Goal: Task Accomplishment & Management: Use online tool/utility

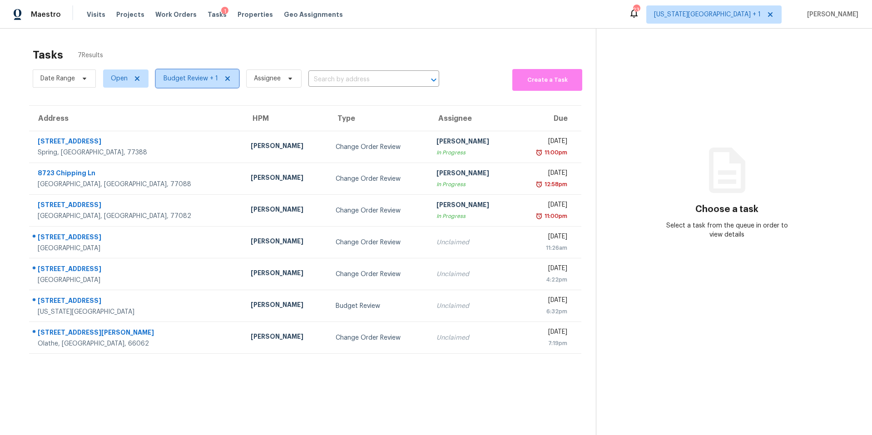
click at [193, 79] on span "Budget Review + 1" at bounding box center [191, 78] width 55 height 9
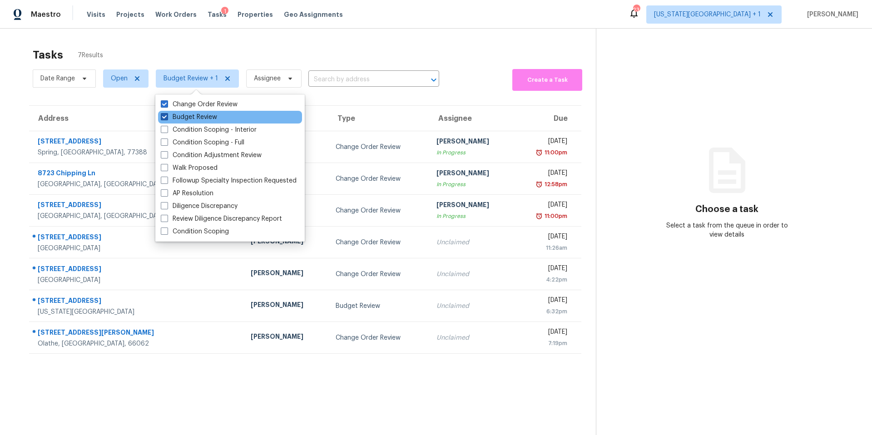
click at [191, 119] on label "Budget Review" at bounding box center [189, 117] width 56 height 9
click at [167, 119] on input "Budget Review" at bounding box center [164, 116] width 6 height 6
checkbox input "false"
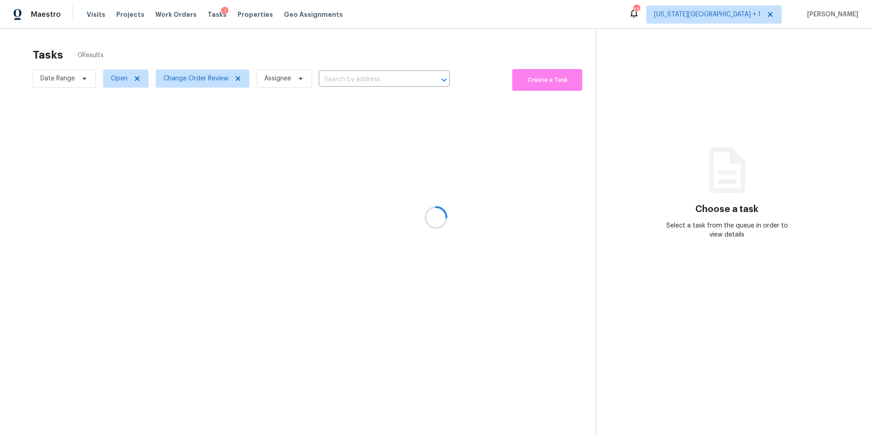
click at [227, 45] on div at bounding box center [436, 217] width 872 height 435
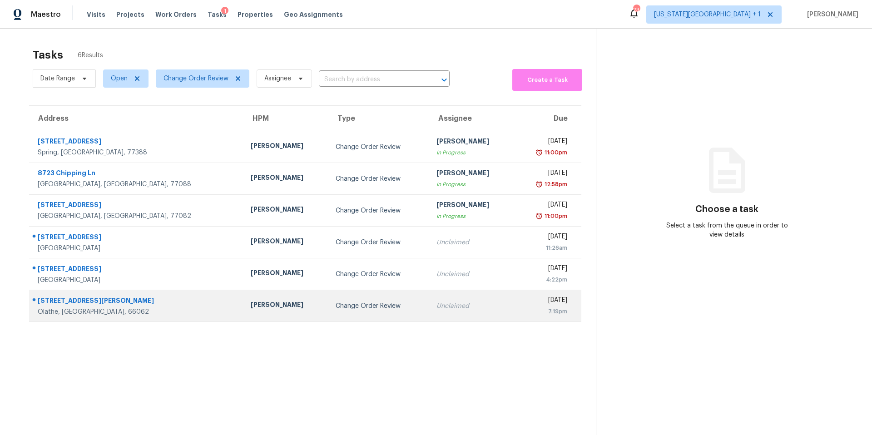
click at [251, 305] on div "[PERSON_NAME]" at bounding box center [286, 305] width 70 height 11
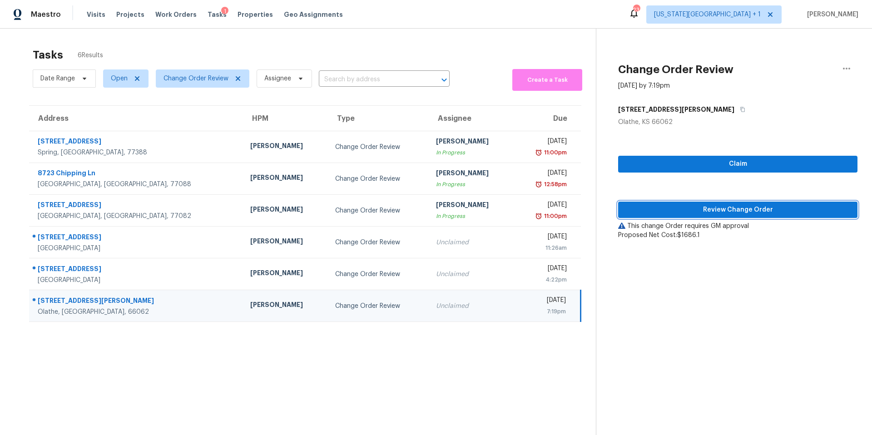
click at [636, 216] on button "Review Change Order" at bounding box center [737, 210] width 239 height 17
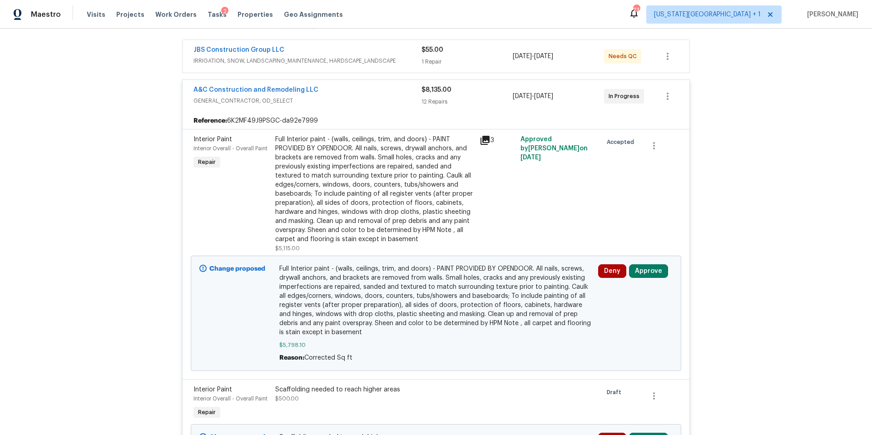
scroll to position [166, 0]
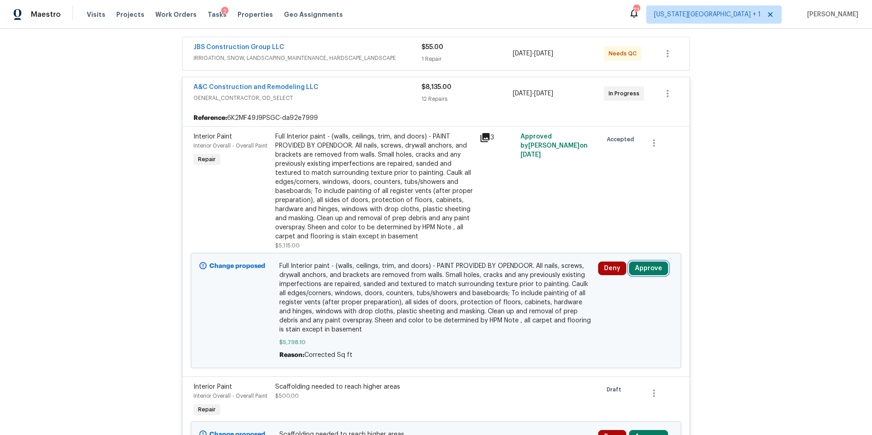
click at [641, 270] on button "Approve" at bounding box center [648, 269] width 39 height 14
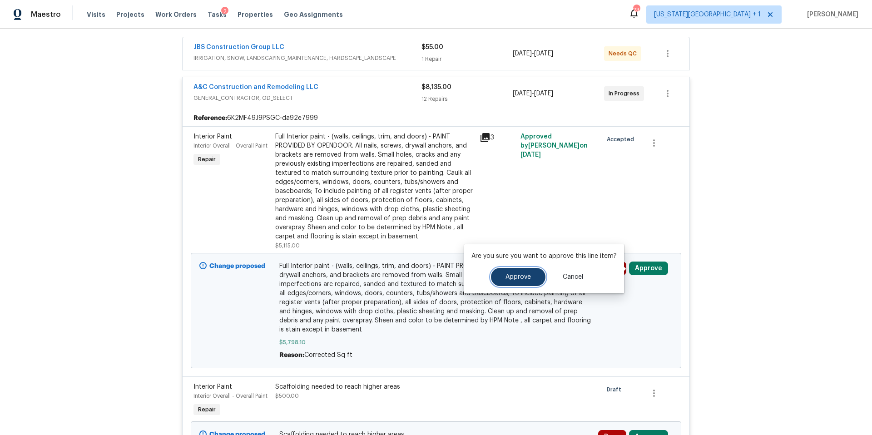
click at [527, 277] on span "Approve" at bounding box center [518, 277] width 25 height 7
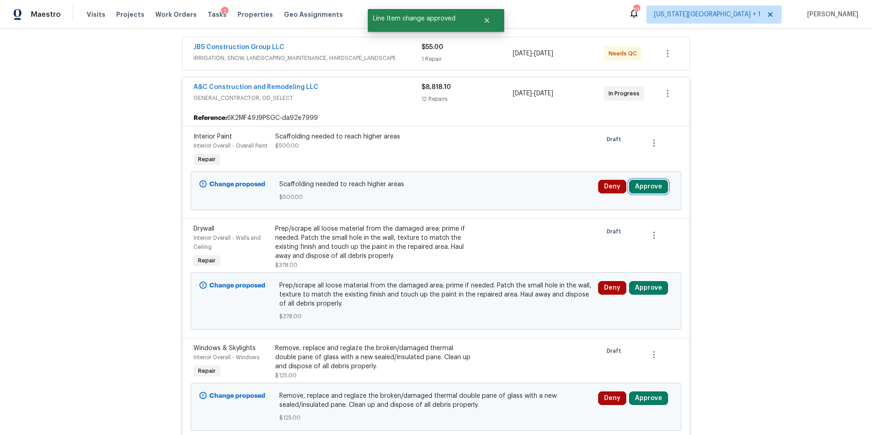
click at [645, 188] on button "Approve" at bounding box center [648, 187] width 39 height 14
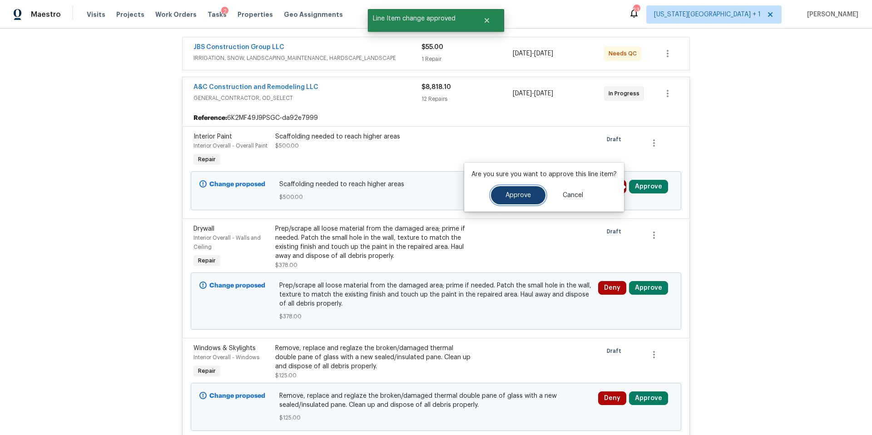
click at [526, 197] on span "Approve" at bounding box center [518, 195] width 25 height 7
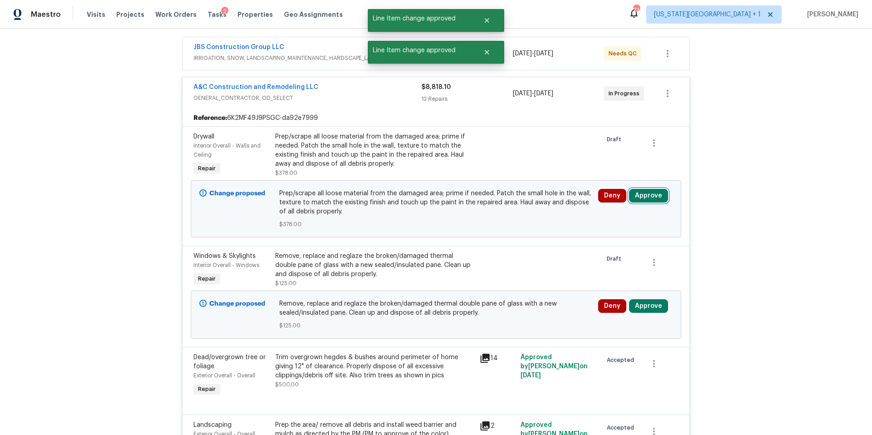
click at [645, 197] on button "Approve" at bounding box center [648, 196] width 39 height 14
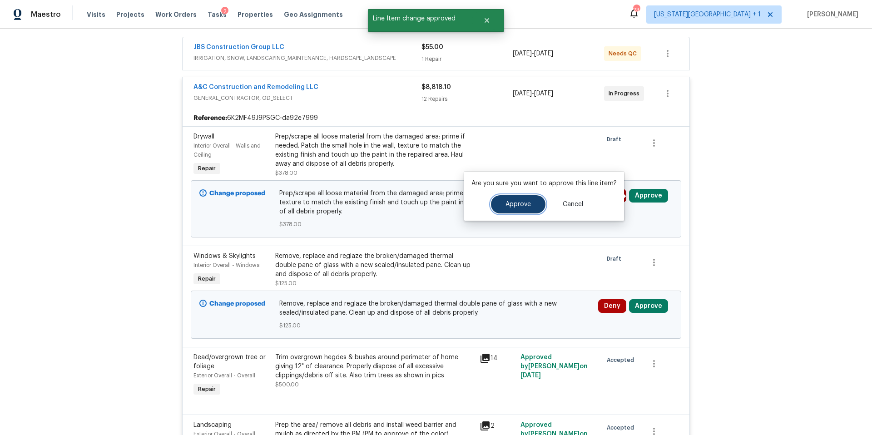
click at [519, 201] on span "Approve" at bounding box center [518, 204] width 25 height 7
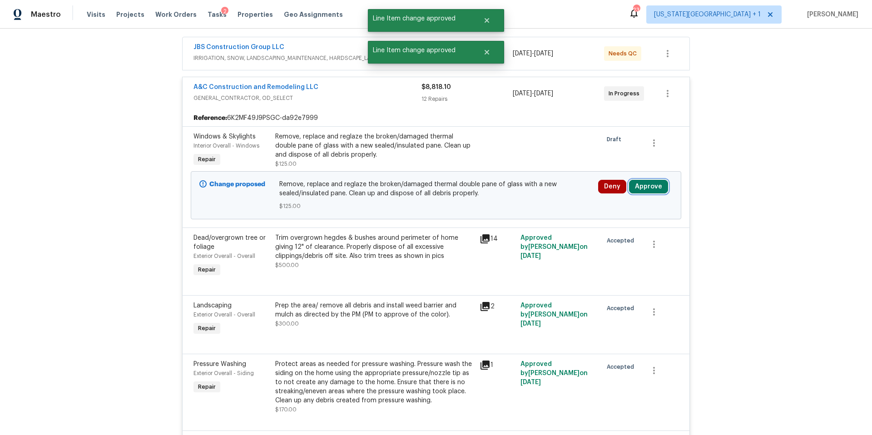
click at [643, 188] on button "Approve" at bounding box center [648, 187] width 39 height 14
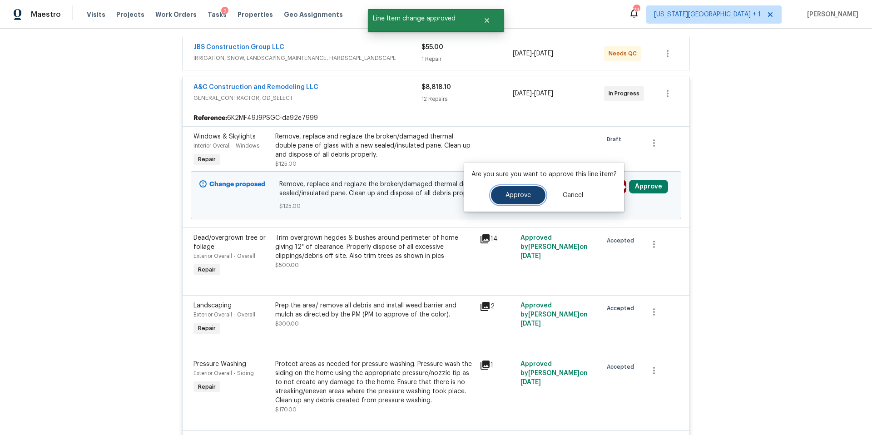
click at [522, 194] on span "Approve" at bounding box center [518, 195] width 25 height 7
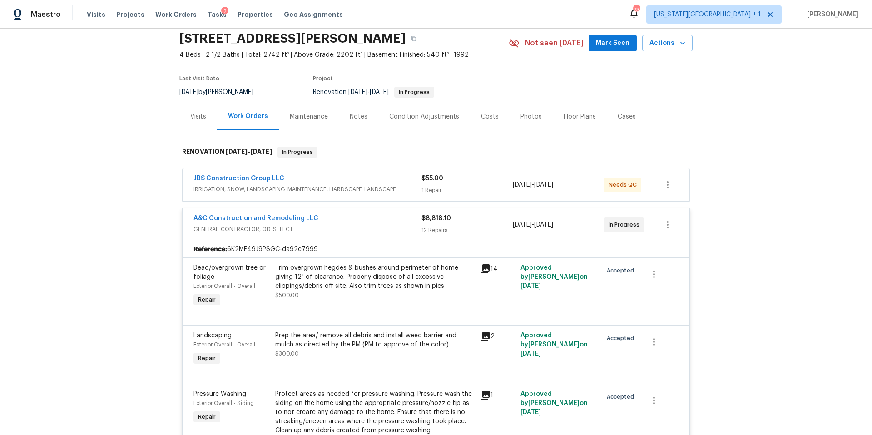
scroll to position [0, 0]
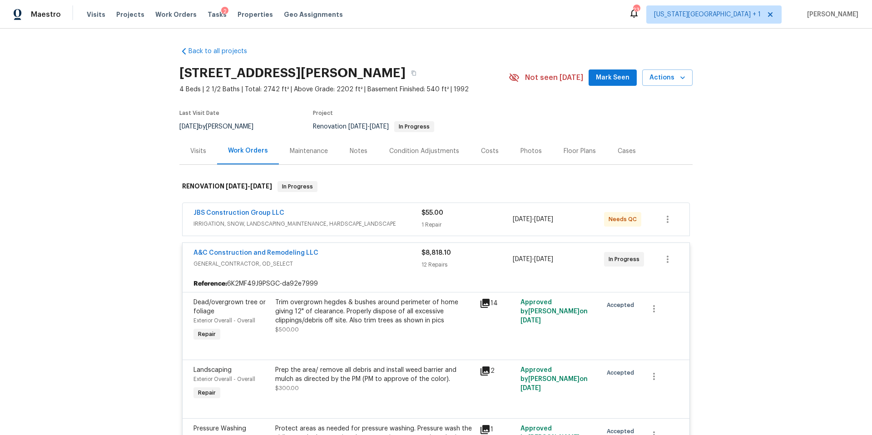
click at [193, 149] on div "Visits" at bounding box center [198, 151] width 16 height 9
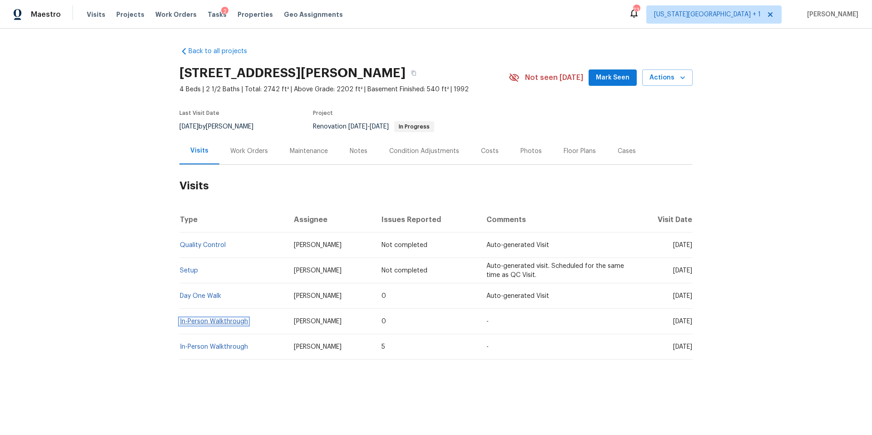
click at [222, 305] on link "In-Person Walkthrough" at bounding box center [214, 321] width 68 height 6
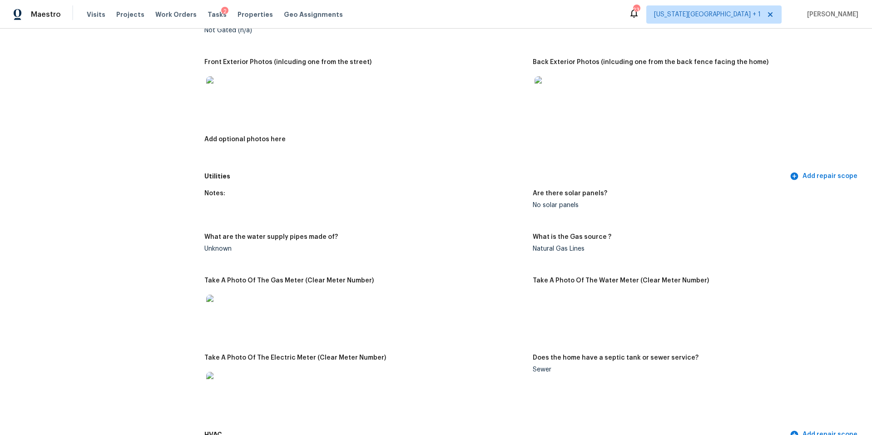
scroll to position [339, 0]
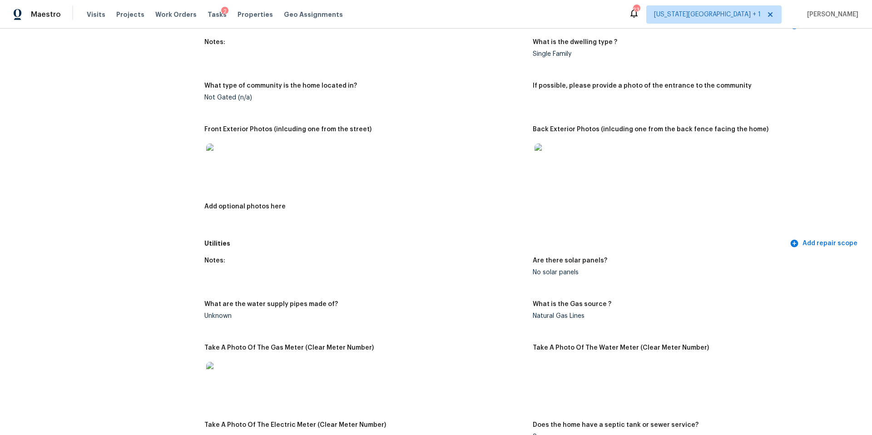
click at [216, 151] on img at bounding box center [220, 158] width 29 height 29
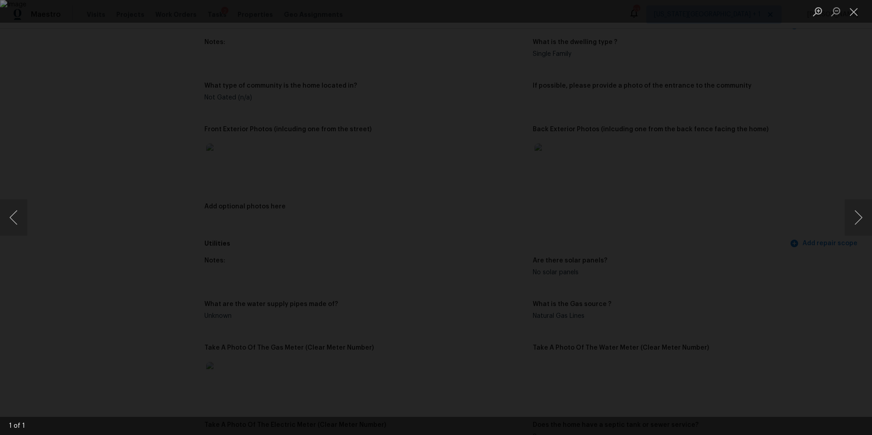
click at [654, 282] on div "Lightbox" at bounding box center [436, 217] width 872 height 435
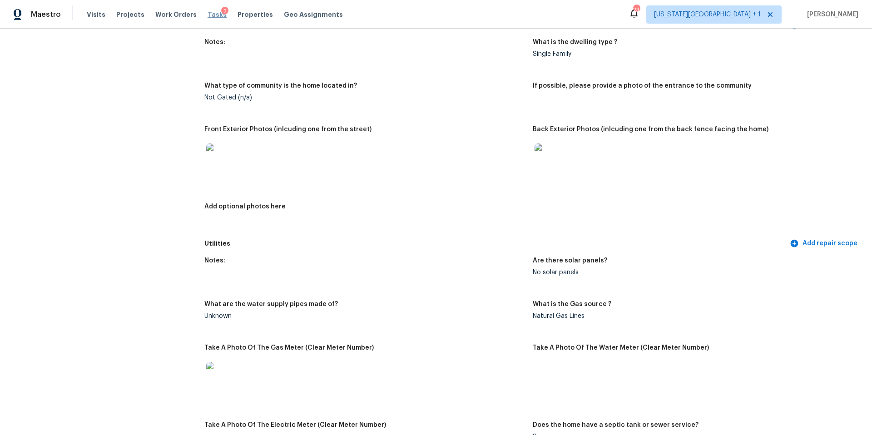
click at [208, 15] on span "Tasks" at bounding box center [217, 14] width 19 height 6
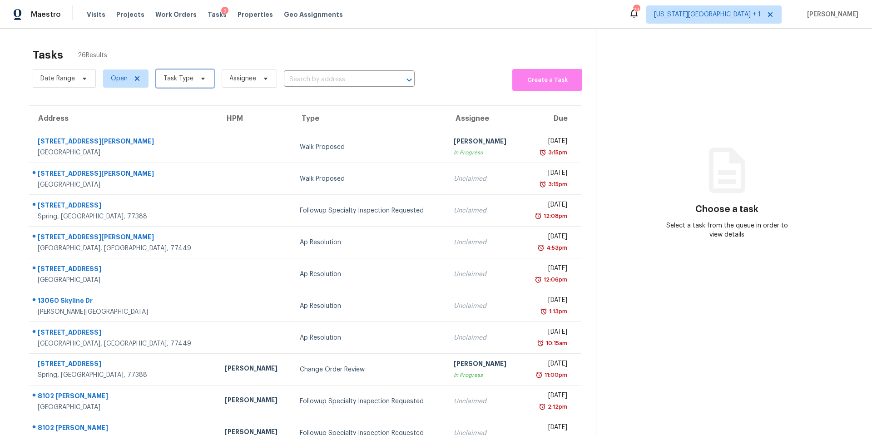
click at [187, 75] on span "Task Type" at bounding box center [179, 78] width 30 height 9
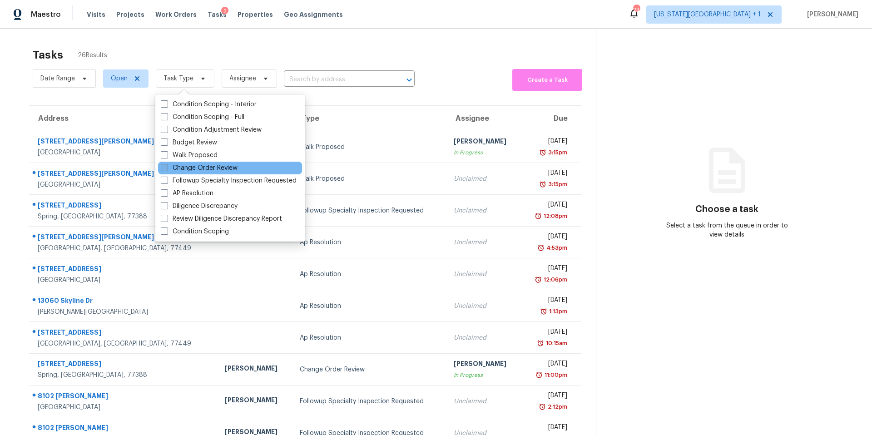
click at [171, 170] on label "Change Order Review" at bounding box center [199, 168] width 77 height 9
click at [167, 169] on input "Change Order Review" at bounding box center [164, 167] width 6 height 6
checkbox input "true"
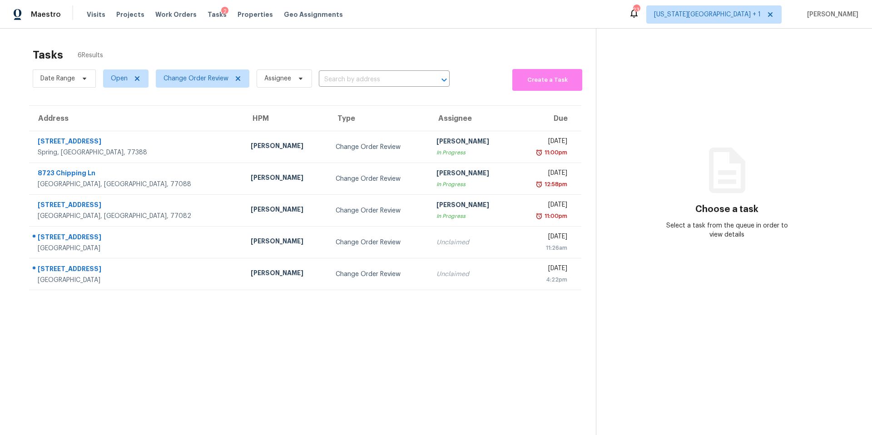
click at [191, 305] on section "Tasks 6 Results Date Range Open Change Order Review Assignee ​ Create a Task Ad…" at bounding box center [306, 253] width 582 height 421
click at [198, 77] on span "Change Order Review" at bounding box center [196, 78] width 65 height 9
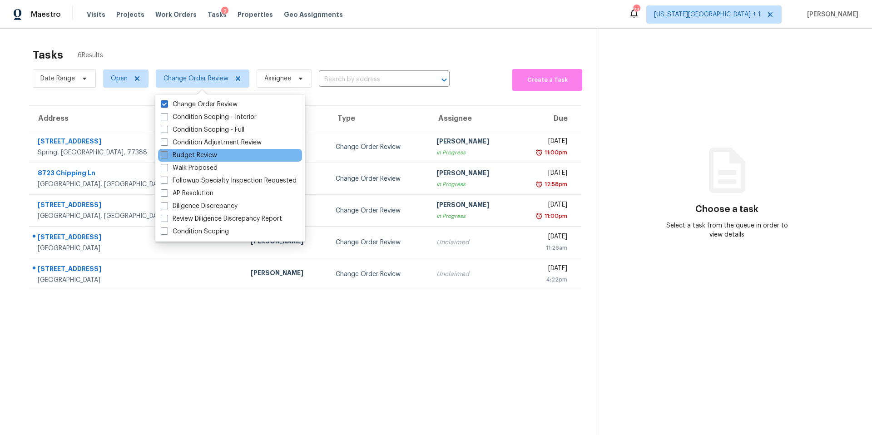
click at [163, 154] on span at bounding box center [164, 154] width 7 height 7
click at [163, 154] on input "Budget Review" at bounding box center [164, 154] width 6 height 6
checkbox input "true"
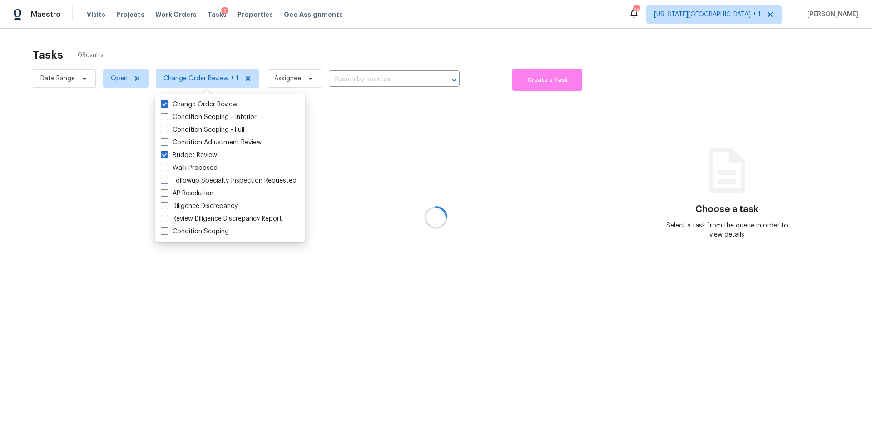
click at [173, 96] on div "Change Order Review Condition Scoping - Interior Condition Scoping - Full Condi…" at bounding box center [229, 167] width 149 height 147
click at [168, 105] on label "Change Order Review" at bounding box center [199, 104] width 77 height 9
click at [167, 105] on input "Change Order Review" at bounding box center [164, 103] width 6 height 6
checkbox input "false"
click at [158, 34] on div at bounding box center [436, 217] width 872 height 435
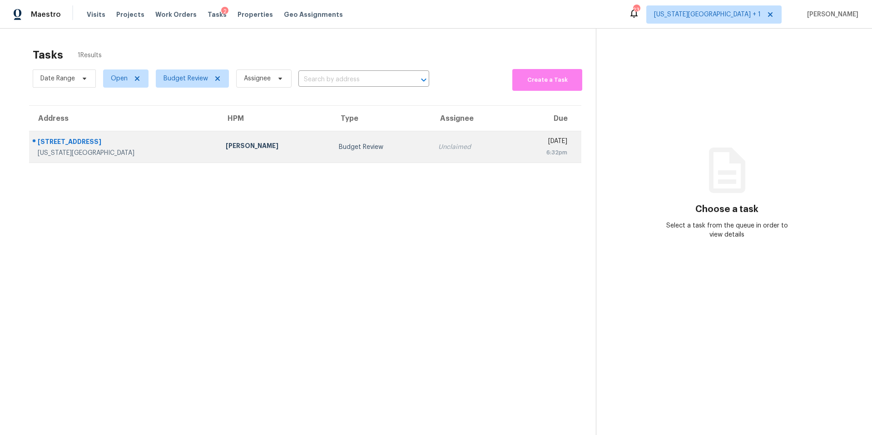
click at [226, 146] on div "[PERSON_NAME]" at bounding box center [275, 146] width 99 height 11
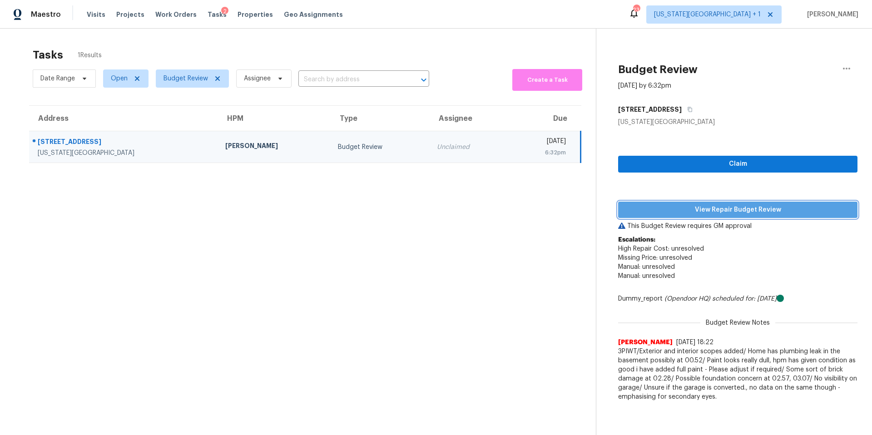
click at [645, 209] on span "View Repair Budget Review" at bounding box center [738, 209] width 225 height 11
